Goal: Transaction & Acquisition: Purchase product/service

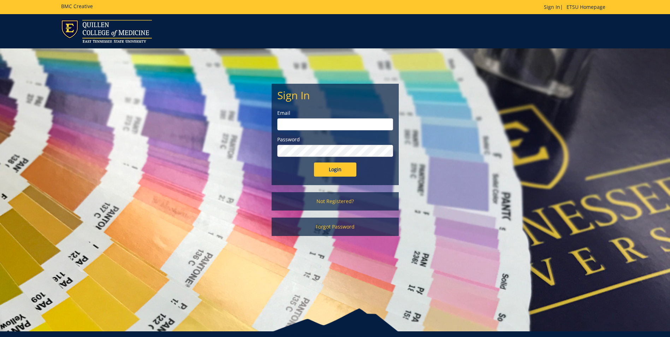
type input "[EMAIL_ADDRESS][DOMAIN_NAME]"
click at [346, 171] on input "Login" at bounding box center [335, 170] width 42 height 14
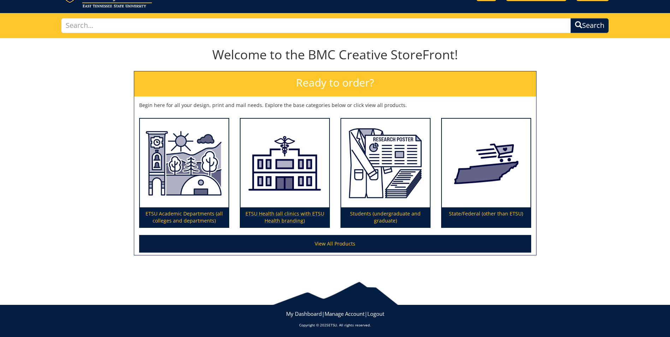
scroll to position [36, 0]
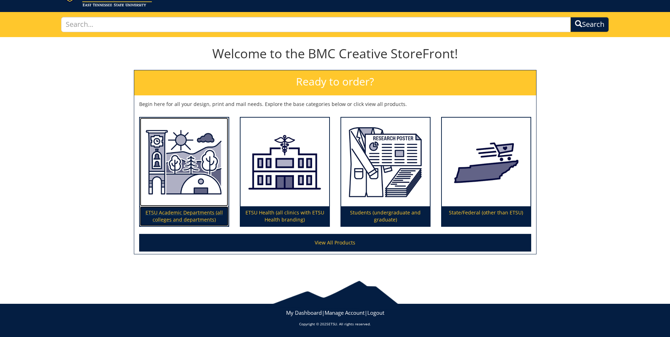
click at [180, 171] on img at bounding box center [184, 162] width 89 height 89
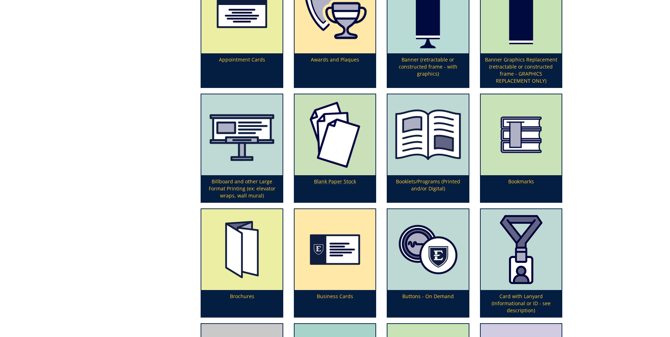
scroll to position [283, 0]
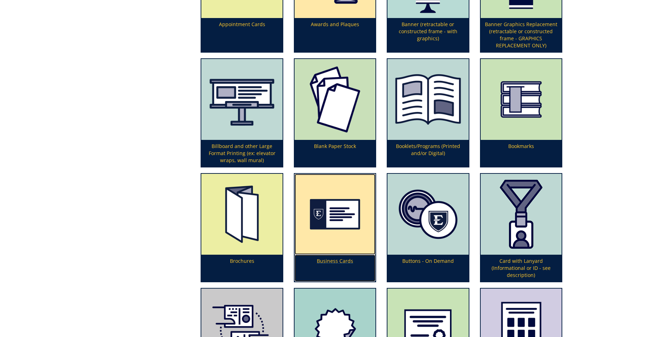
click at [330, 207] on img at bounding box center [335, 214] width 81 height 81
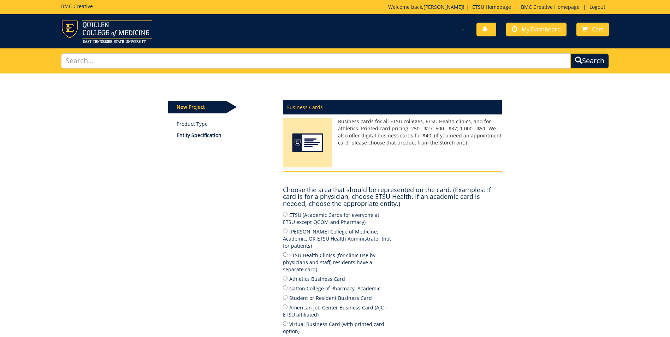
scroll to position [35, 0]
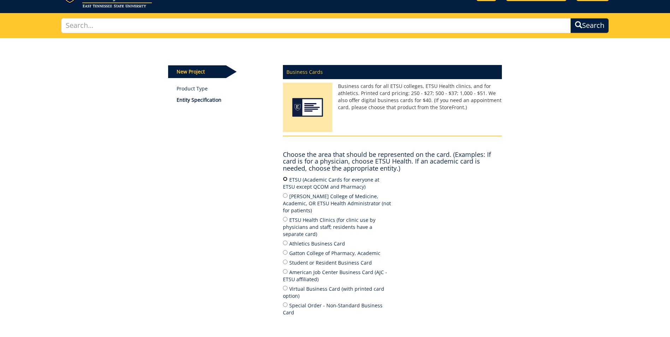
click at [284, 178] on input "ETSU (Academic Cards for everyone at ETSU except QCOM and Pharmacy)" at bounding box center [285, 179] width 5 height 5
radio input "true"
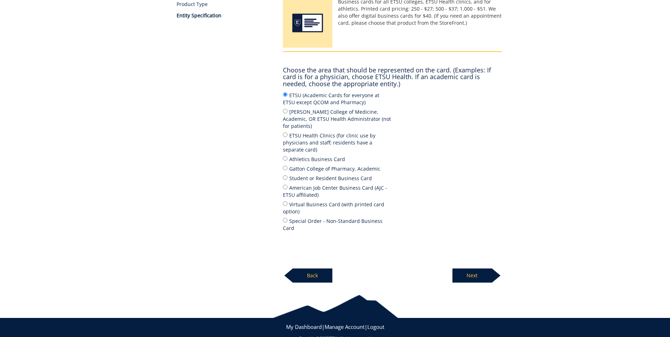
click at [476, 269] on p "Next" at bounding box center [473, 276] width 40 height 14
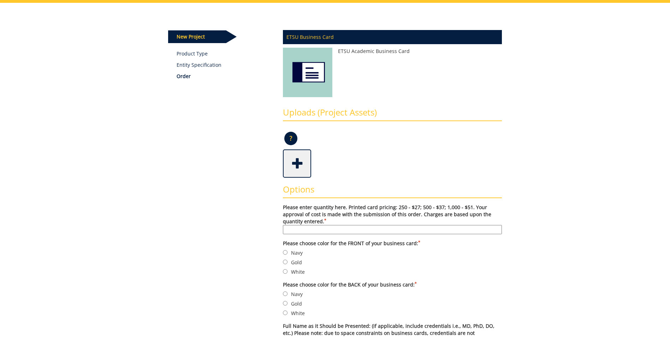
scroll to position [106, 0]
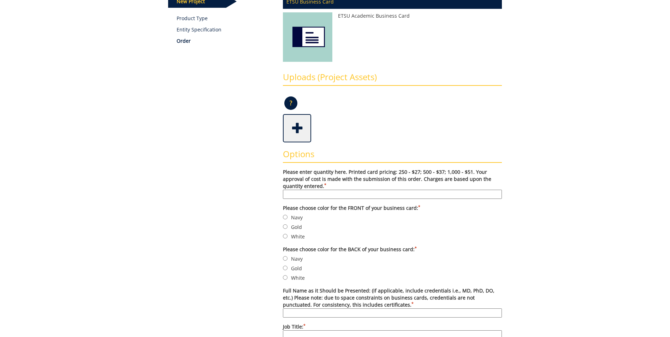
click at [324, 194] on input "Please enter quantity here. Printed card pricing: 250 - $27; 500 - $37; 1,000 -…" at bounding box center [392, 194] width 219 height 9
type input "500"
type input "[PERSON_NAME]"
type input "Academic Advisor"
type input "Office of Student Services"
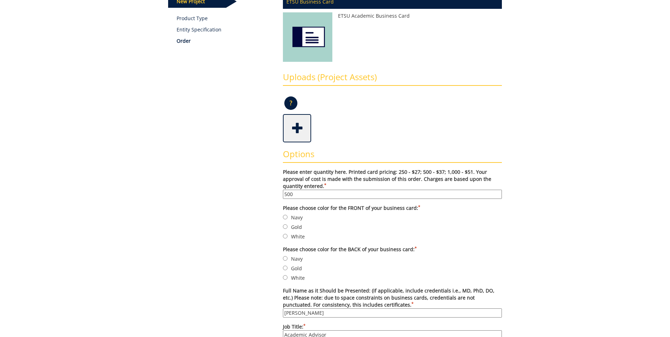
type input "College of Nursing"
type input "70664"
type input "[GEOGRAPHIC_DATA]"
type input "TN"
type input "37614"
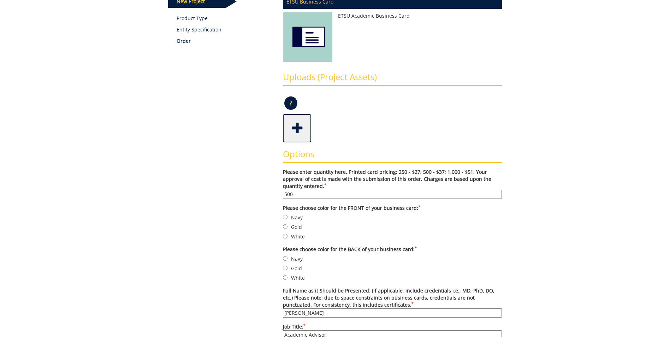
type input "[PHONE_NUMBER]"
type input "[EMAIL_ADDRESS][DOMAIN_NAME]"
type input "[DOMAIN_NAME][URL]"
click at [286, 217] on input "Navy" at bounding box center [285, 217] width 5 height 5
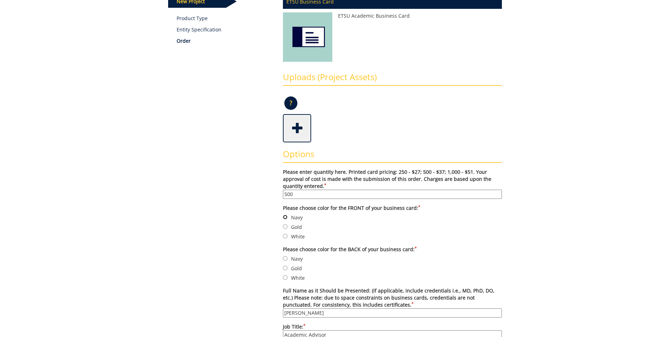
radio input "true"
click at [286, 258] on input "Navy" at bounding box center [285, 258] width 5 height 5
radio input "true"
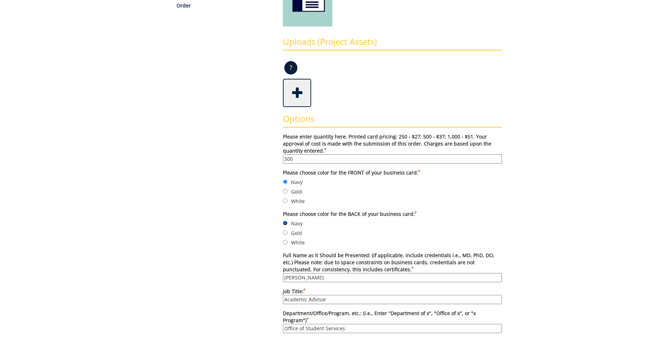
scroll to position [177, 0]
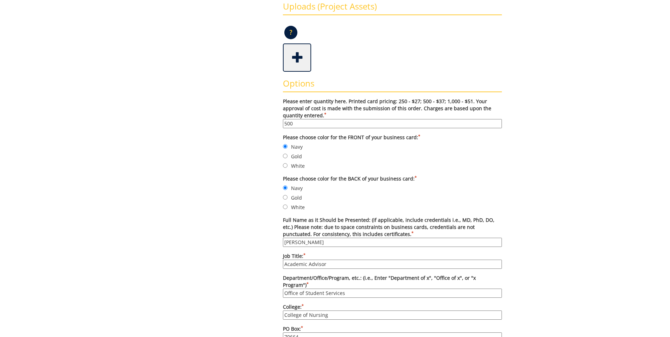
drag, startPoint x: 337, startPoint y: 242, endPoint x: 260, endPoint y: 242, distance: 76.3
click at [260, 242] on div "Some kind of message here. New Project Product Type Entity Specification Order …" at bounding box center [335, 307] width 345 height 820
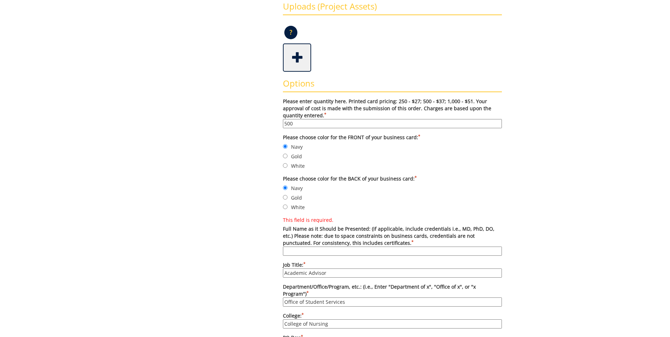
drag, startPoint x: 335, startPoint y: 273, endPoint x: 229, endPoint y: 278, distance: 106.5
click at [231, 278] on div "Some kind of message here. New Project Product Type Entity Specification Order …" at bounding box center [335, 311] width 345 height 829
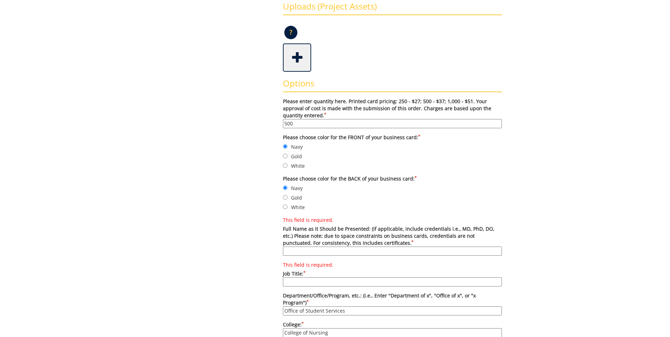
click at [528, 234] on div "Some kind of message here. New Project Product Type Entity Specification Order …" at bounding box center [335, 316] width 413 height 838
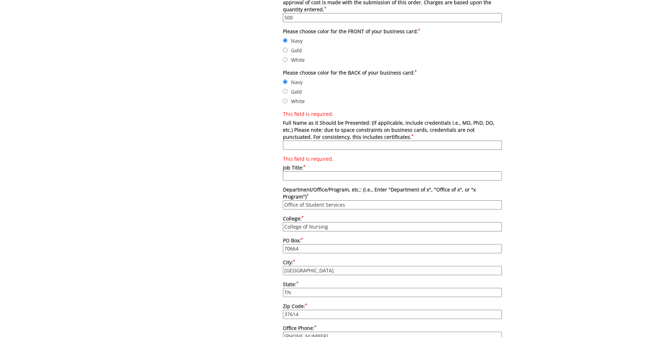
scroll to position [318, 0]
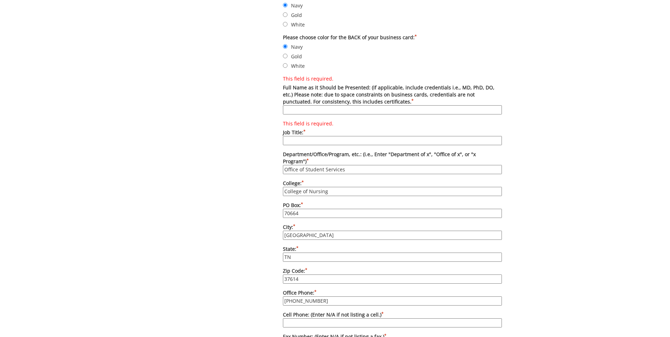
click at [538, 158] on div "Some kind of message here. New Project Product Type Entity Specification Order …" at bounding box center [335, 174] width 413 height 838
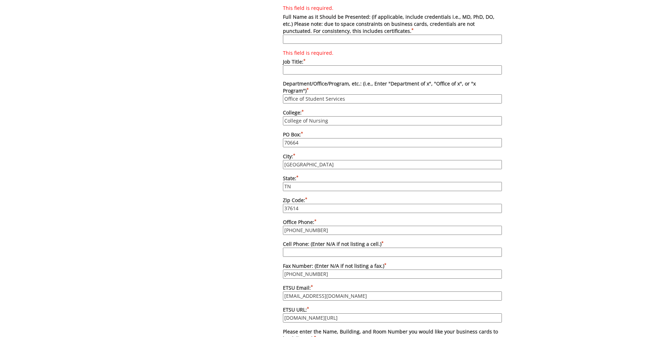
scroll to position [424, 0]
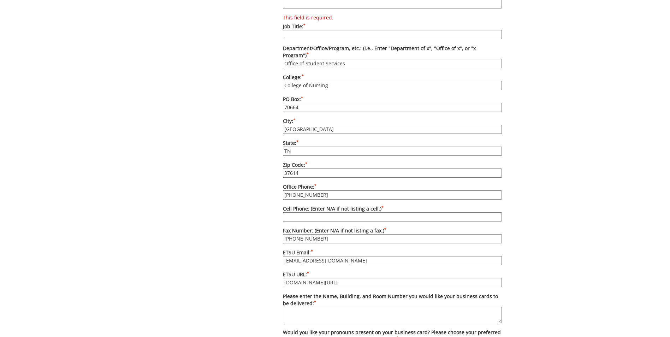
drag, startPoint x: 321, startPoint y: 190, endPoint x: 252, endPoint y: 191, distance: 68.2
click at [253, 191] on div "Some kind of message here. New Project Product Type Entity Specification Order …" at bounding box center [335, 68] width 345 height 838
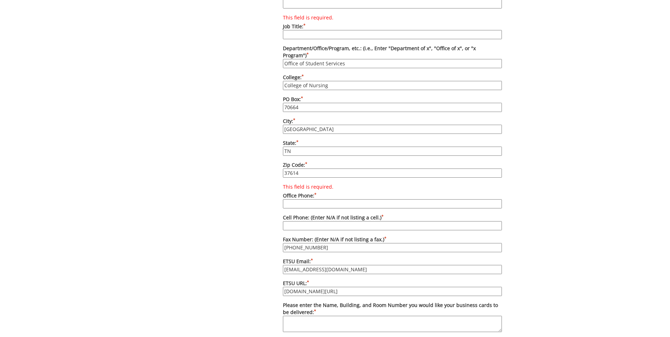
drag, startPoint x: 334, startPoint y: 265, endPoint x: 241, endPoint y: 272, distance: 92.5
click at [241, 272] on div "Some kind of message here. New Project Product Type Entity Specification Order …" at bounding box center [335, 72] width 345 height 847
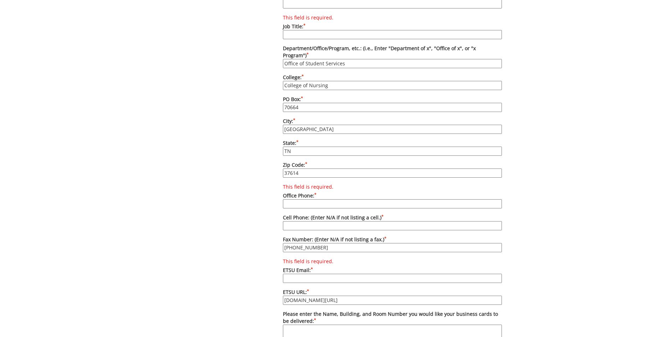
click at [570, 225] on div "Some kind of message here. New Project Product Type Entity Specification Order …" at bounding box center [335, 77] width 670 height 856
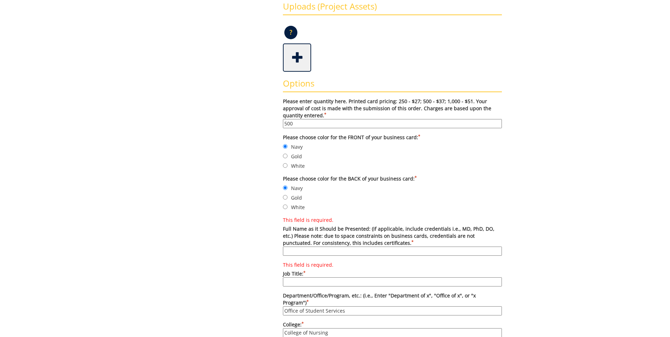
scroll to position [212, 0]
